Goal: Communication & Community: Answer question/provide support

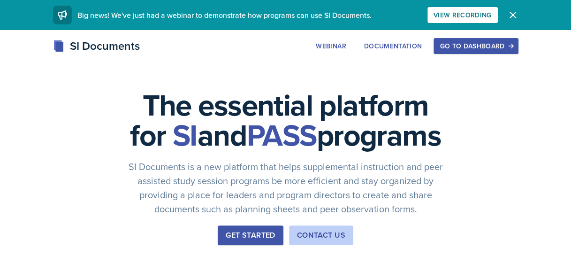
click at [448, 43] on div "Go to Dashboard" at bounding box center [475, 46] width 72 height 8
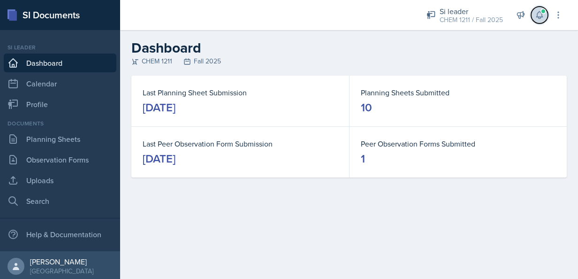
click at [539, 12] on icon at bounding box center [539, 15] width 6 height 7
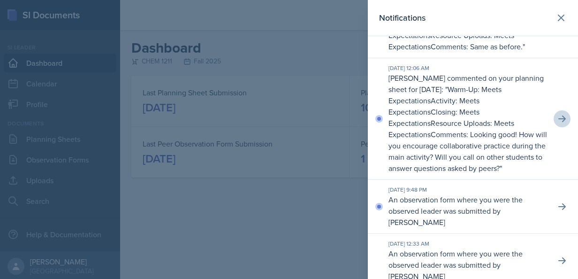
scroll to position [63, 0]
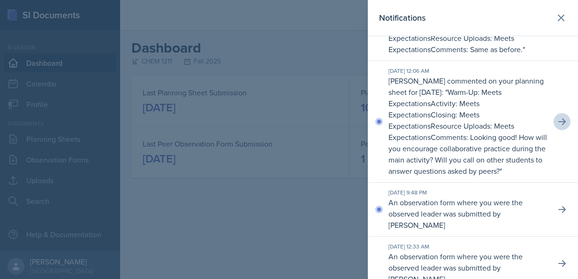
click at [557, 123] on icon at bounding box center [561, 121] width 9 height 9
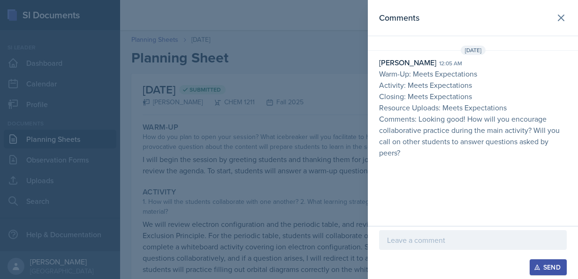
click at [503, 244] on p at bounding box center [473, 239] width 172 height 11
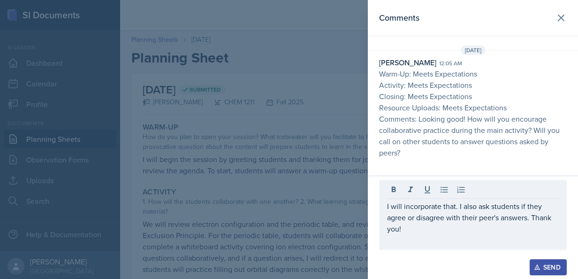
click at [546, 264] on div "Send" at bounding box center [548, 267] width 25 height 8
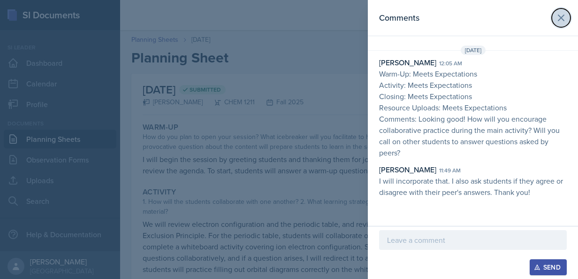
click at [564, 19] on icon at bounding box center [560, 17] width 11 height 11
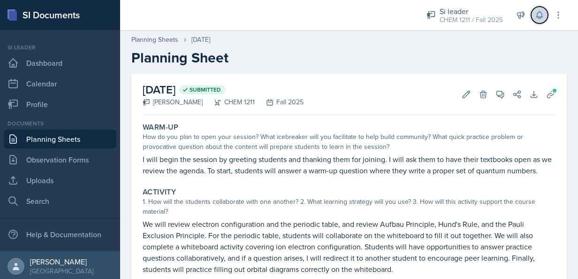
click at [539, 15] on icon at bounding box center [539, 14] width 9 height 9
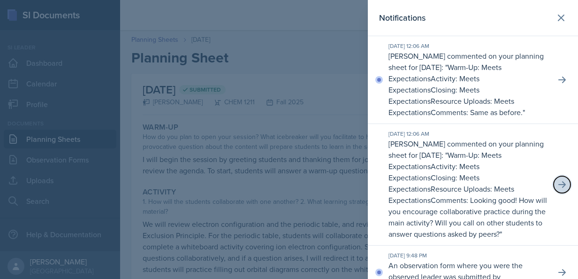
click at [553, 181] on button at bounding box center [561, 184] width 17 height 17
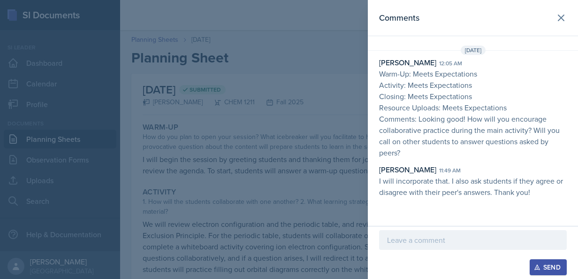
click at [529, 192] on p "I will incorporate that. I also ask students if they agree or disagree with the…" at bounding box center [473, 186] width 188 height 23
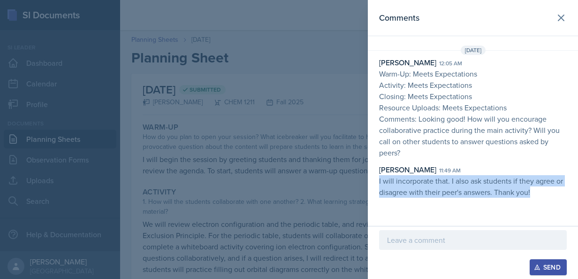
drag, startPoint x: 531, startPoint y: 193, endPoint x: 379, endPoint y: 181, distance: 152.8
click at [379, 181] on p "I will incorporate that. I also ask students if they agree or disagree with the…" at bounding box center [473, 186] width 188 height 23
copy p "I will incorporate that. I also ask students if they agree or disagree with the…"
click at [559, 9] on button at bounding box center [560, 17] width 19 height 19
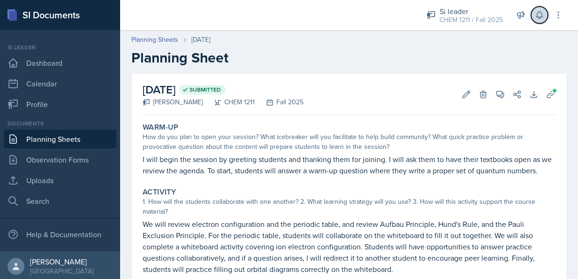
click at [538, 10] on icon at bounding box center [539, 14] width 9 height 9
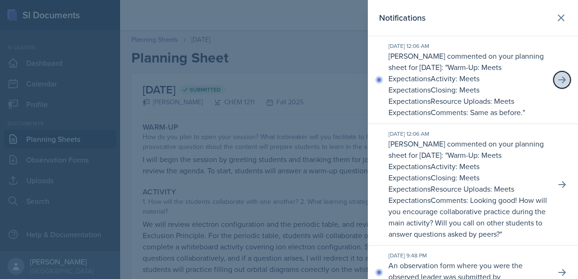
click at [553, 78] on button at bounding box center [561, 79] width 17 height 17
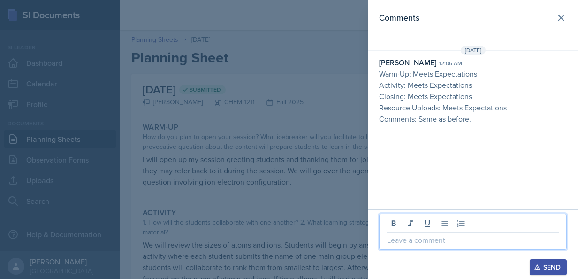
click at [447, 243] on p at bounding box center [473, 239] width 172 height 11
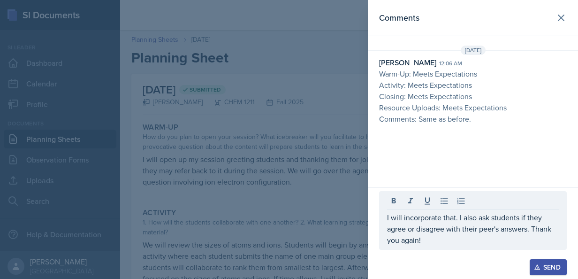
click at [544, 269] on div "Send" at bounding box center [548, 267] width 25 height 8
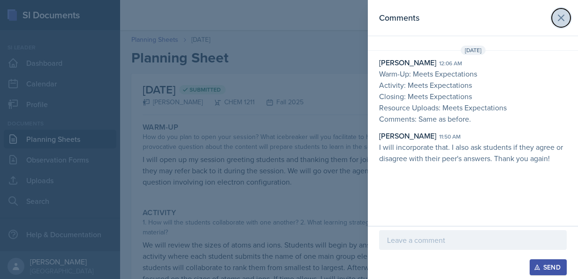
click at [563, 21] on icon at bounding box center [560, 17] width 11 height 11
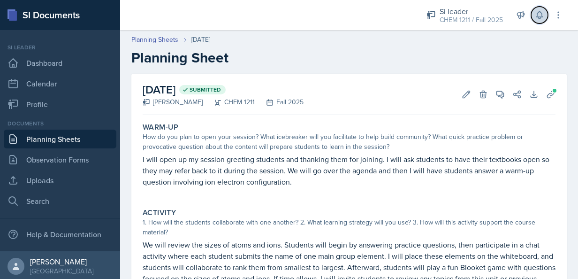
click at [538, 16] on icon at bounding box center [539, 14] width 9 height 9
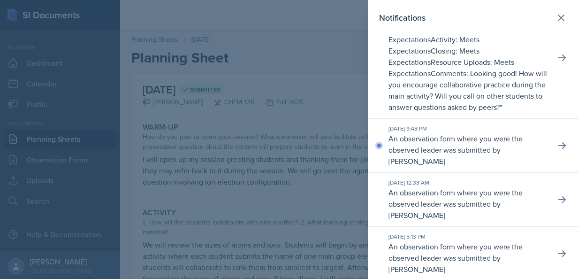
scroll to position [128, 0]
click at [555, 149] on button at bounding box center [561, 144] width 17 height 17
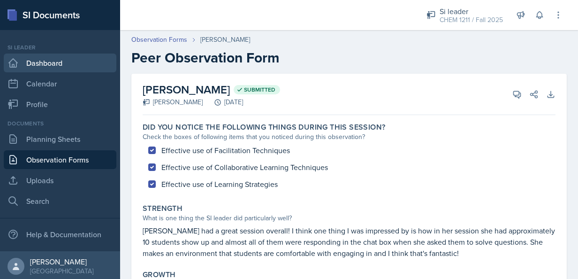
click at [22, 68] on link "Dashboard" at bounding box center [60, 62] width 113 height 19
